Goal: Task Accomplishment & Management: Complete application form

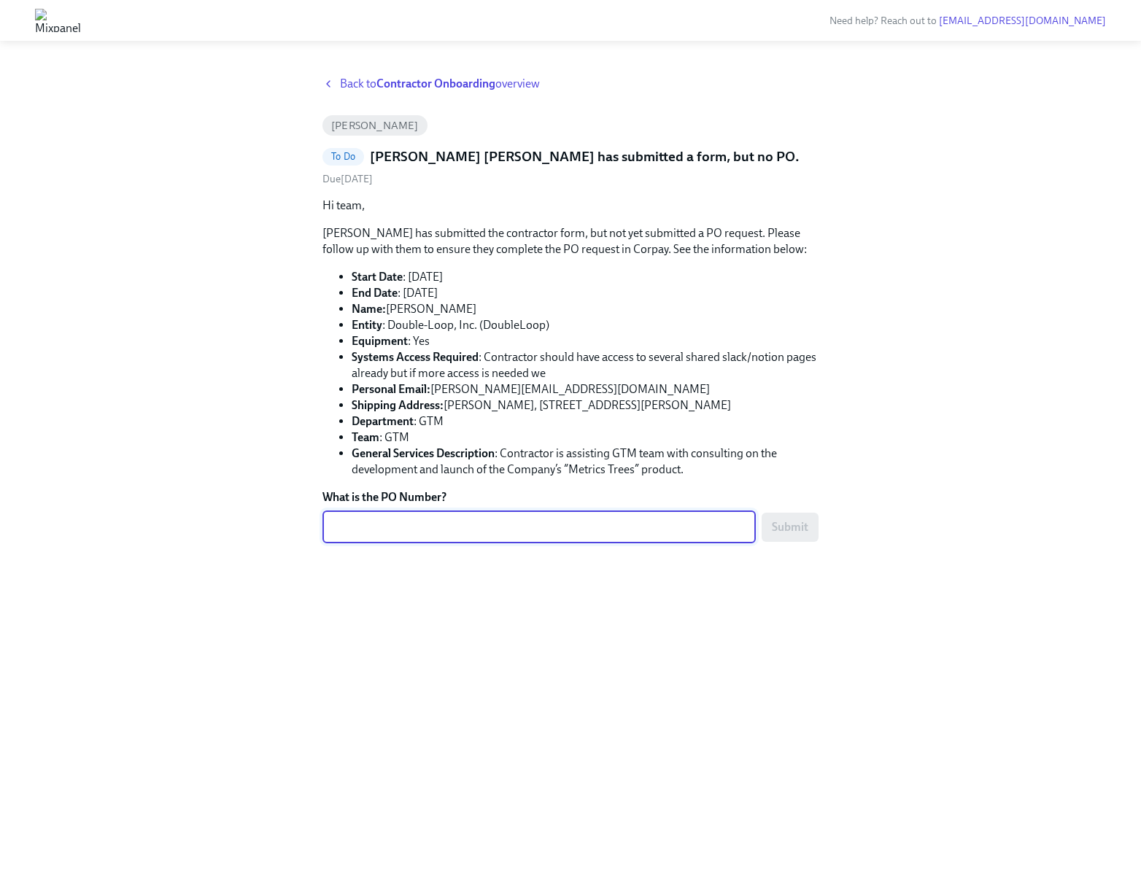
paste textarea "PO-744171"
type textarea "PO-744171"
click at [796, 530] on span "Submit" at bounding box center [790, 527] width 36 height 15
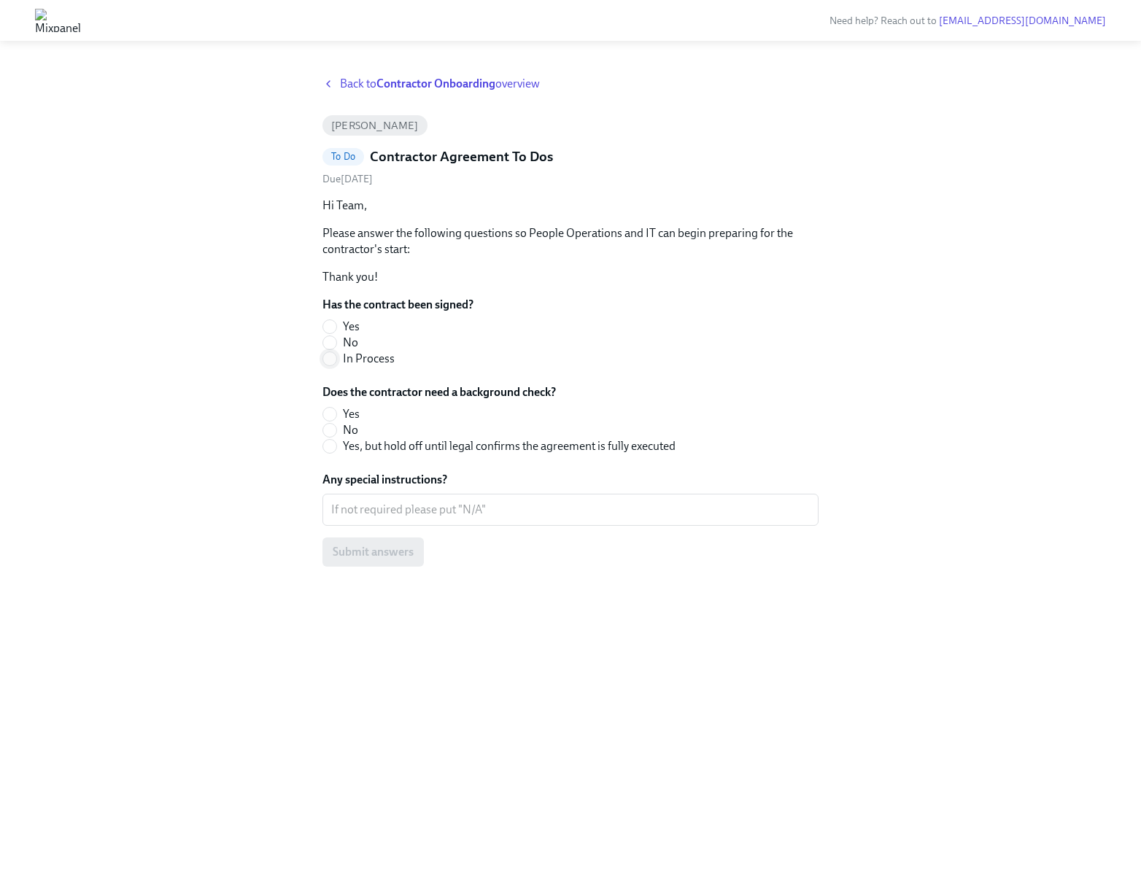
click at [327, 360] on input "In Process" at bounding box center [329, 358] width 13 height 13
radio input "true"
click at [327, 411] on input "Yes" at bounding box center [329, 414] width 13 height 13
radio input "true"
click at [354, 506] on textarea "Any special instructions?" at bounding box center [570, 510] width 478 height 18
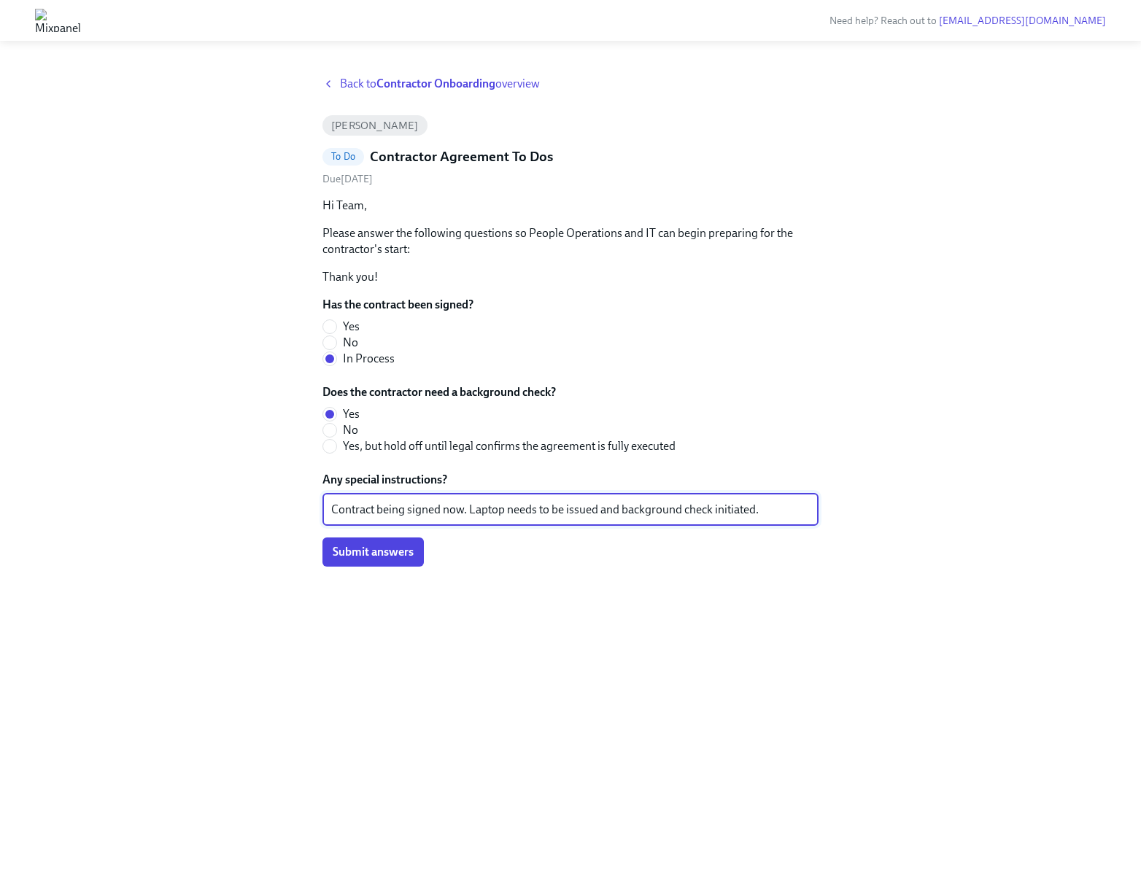
type textarea "Contract being signed now. Laptop needs to be issued and background check initi…"
click at [370, 552] on span "Submit answers" at bounding box center [373, 552] width 81 height 15
